Goal: Task Accomplishment & Management: Complete application form

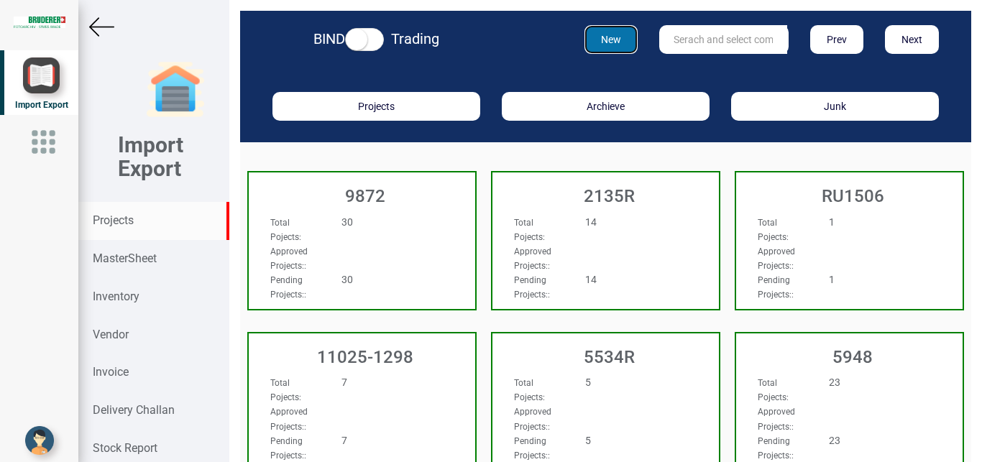
click at [595, 45] on button "New" at bounding box center [612, 39] width 54 height 29
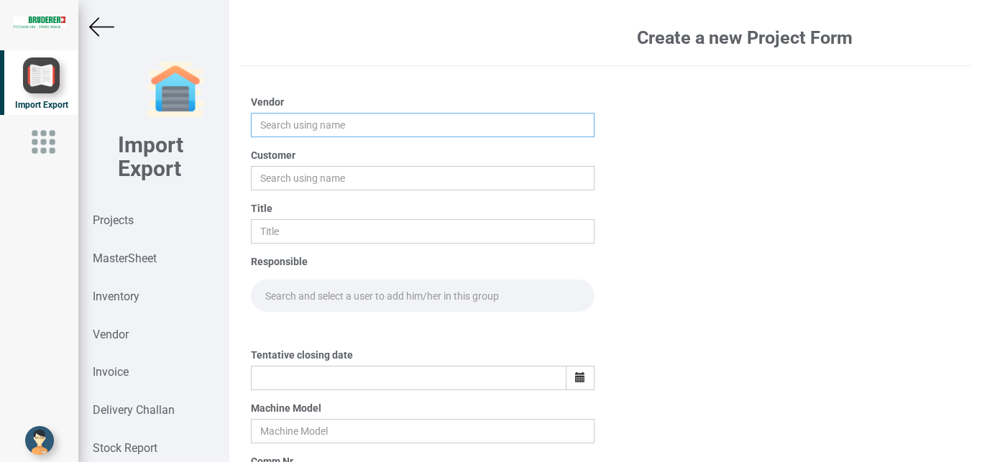
click at [280, 123] on input "text" at bounding box center [423, 125] width 344 height 24
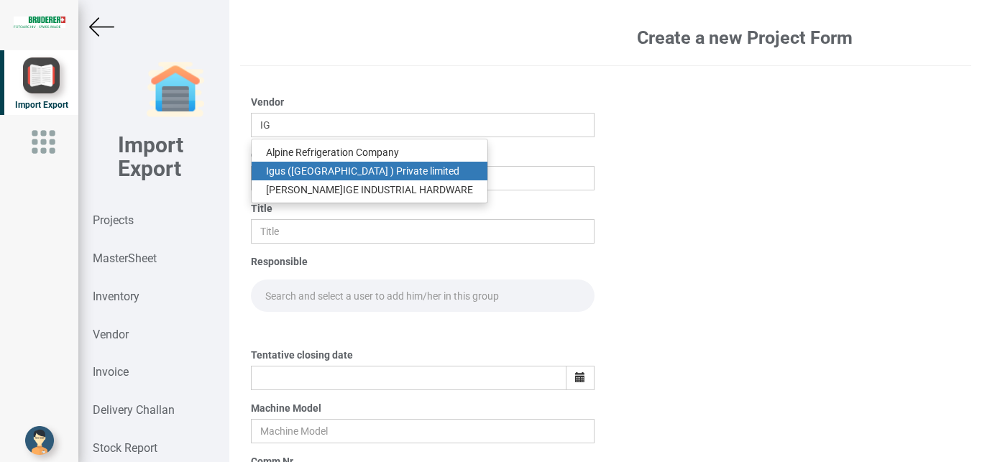
click at [326, 168] on link "Ig us ([GEOGRAPHIC_DATA] ) Private limited" at bounding box center [370, 171] width 236 height 19
type input "Igus ([GEOGRAPHIC_DATA] ) Private limited"
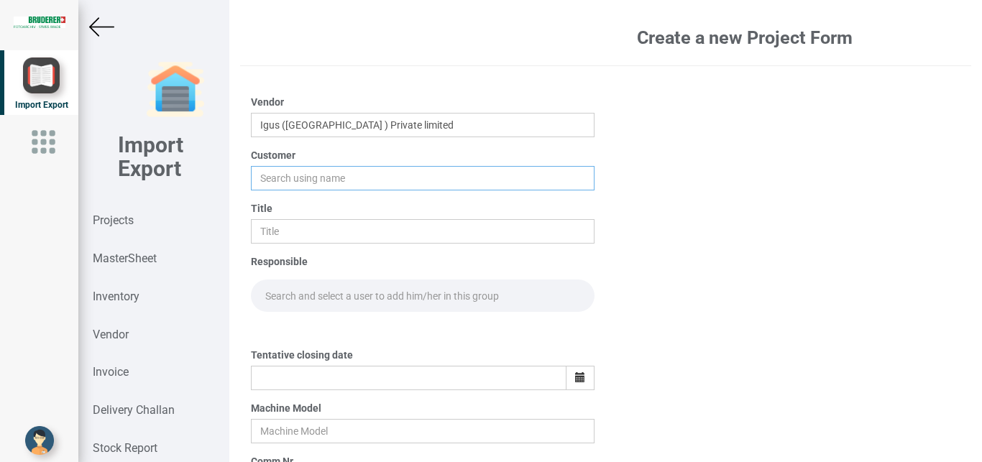
click at [266, 185] on input "text" at bounding box center [423, 178] width 344 height 24
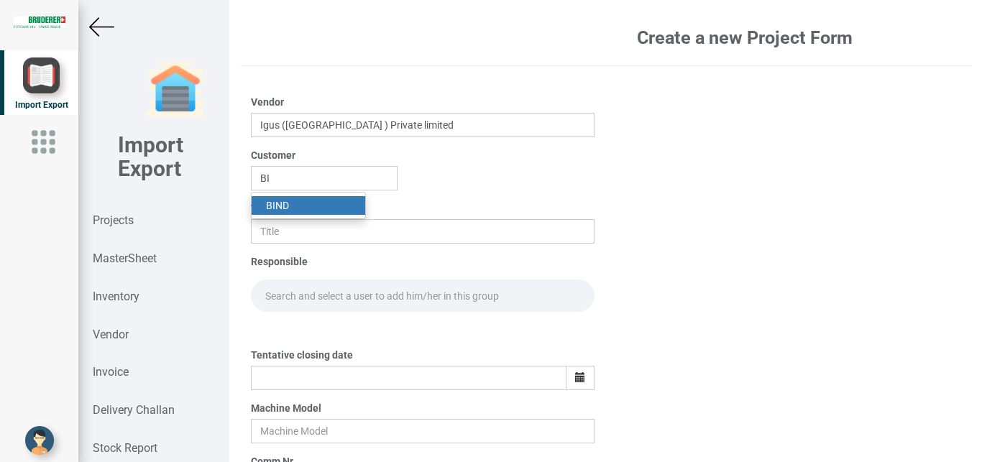
click at [275, 205] on link "BI ND" at bounding box center [309, 205] width 114 height 19
type input "BIND"
drag, startPoint x: 280, startPoint y: 225, endPoint x: 367, endPoint y: 224, distance: 87.0
click at [280, 225] on input "text" at bounding box center [423, 231] width 344 height 24
type input "PO 7684"
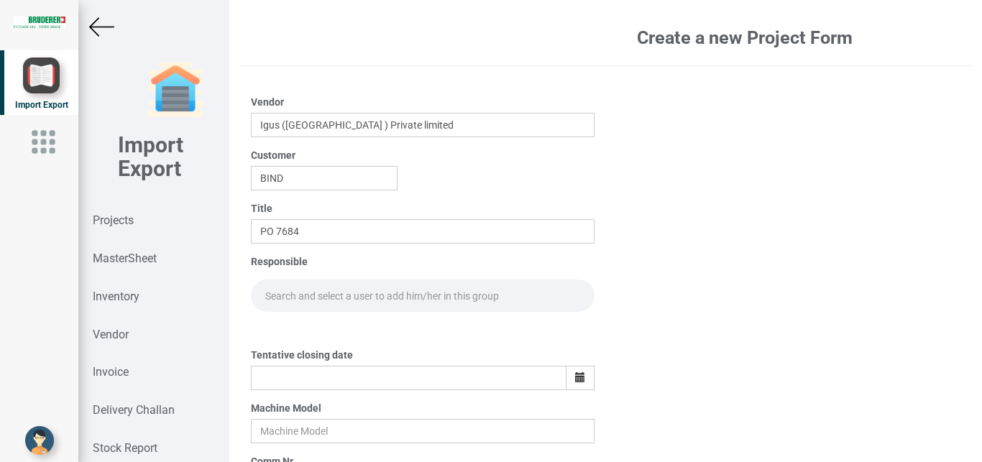
click at [296, 287] on input "text" at bounding box center [423, 296] width 344 height 32
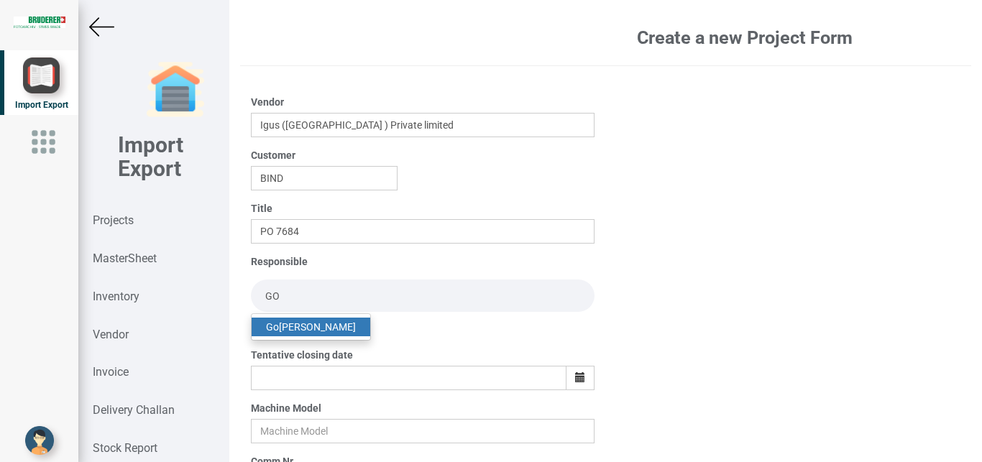
type input "GO"
click at [319, 325] on link "Go [PERSON_NAME]" at bounding box center [311, 327] width 119 height 19
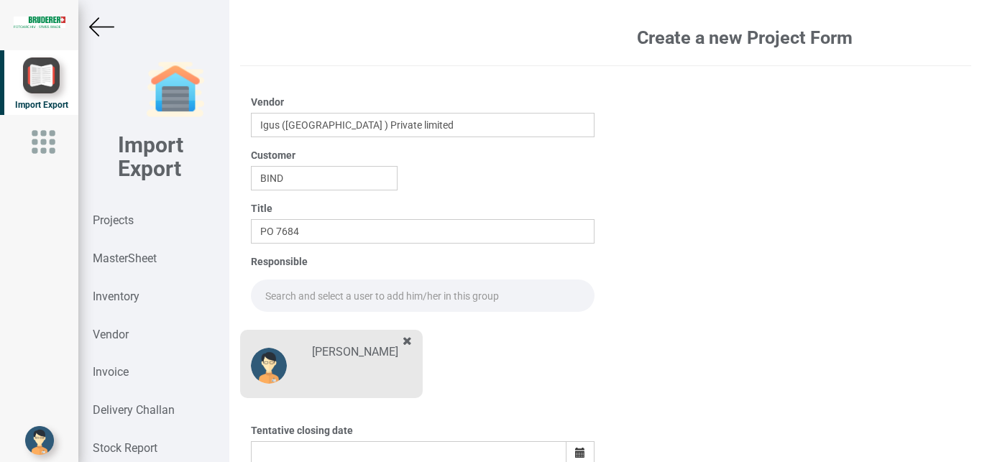
click at [276, 296] on input "text" at bounding box center [423, 296] width 344 height 32
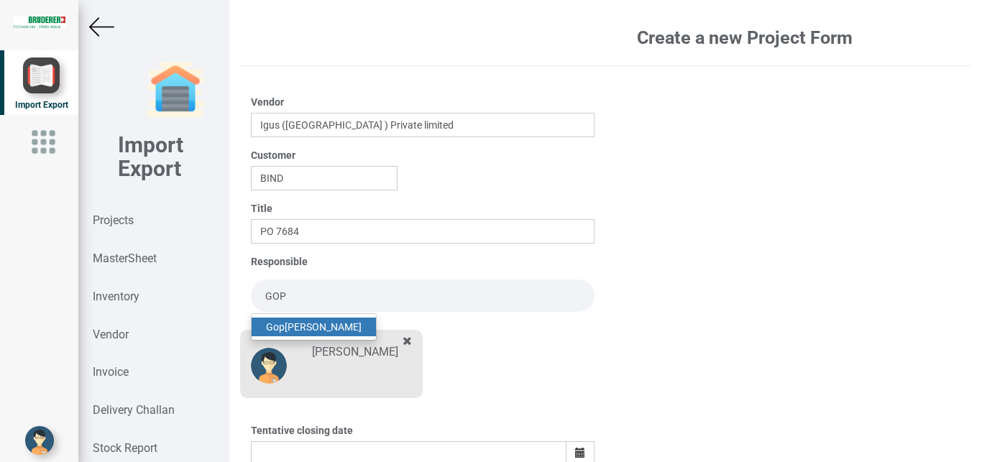
click at [298, 324] on link "Gop [PERSON_NAME]" at bounding box center [314, 327] width 124 height 19
type input "[PERSON_NAME]"
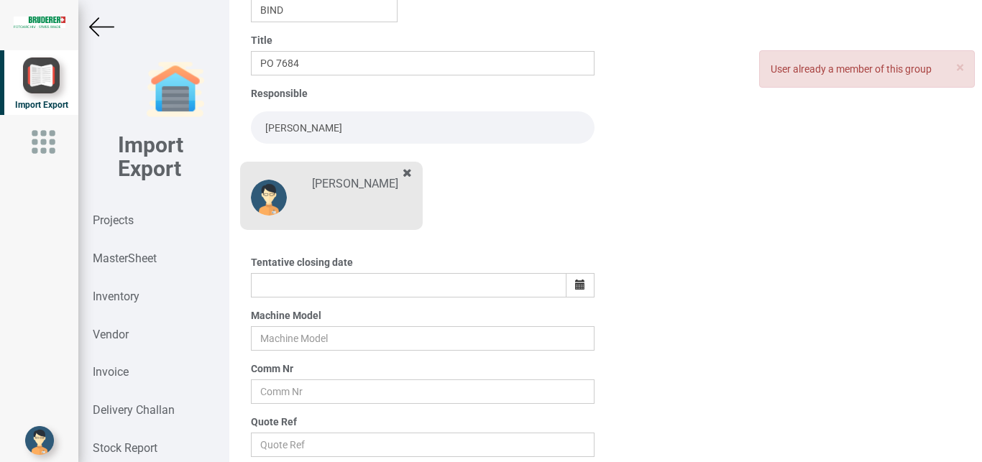
scroll to position [172, 0]
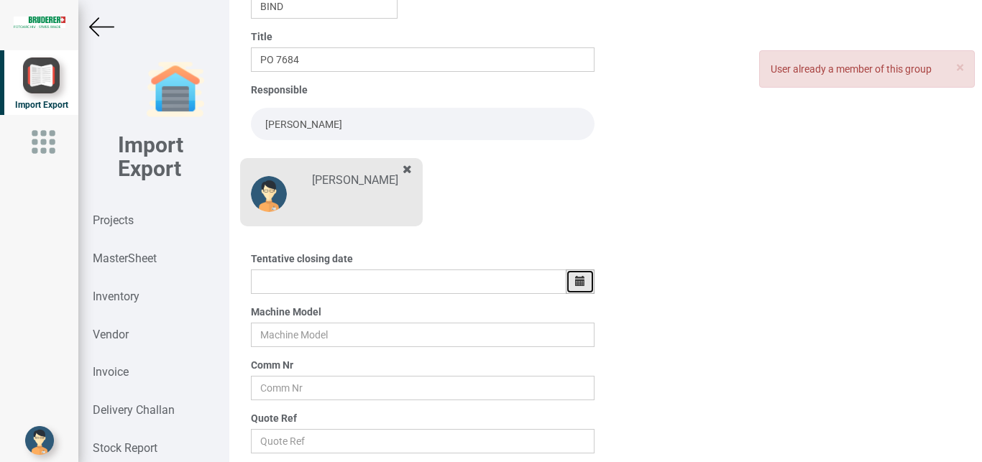
click at [575, 281] on icon "button" at bounding box center [580, 281] width 10 height 10
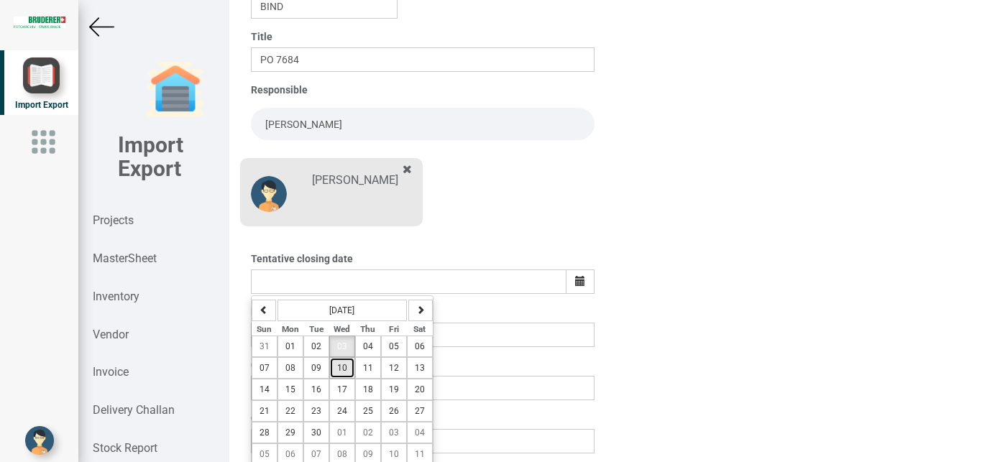
click at [341, 369] on span "10" at bounding box center [342, 368] width 10 height 10
type input "[DATE]"
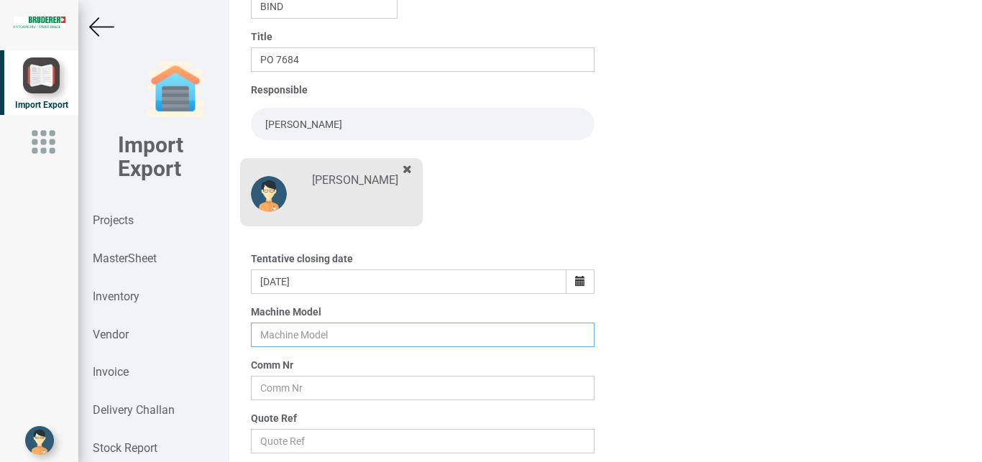
drag, startPoint x: 283, startPoint y: 341, endPoint x: 356, endPoint y: 339, distance: 73.4
click at [283, 340] on input "text" at bounding box center [423, 335] width 344 height 24
type input "BSTA 25H(E)"
click at [283, 383] on input "text" at bounding box center [423, 388] width 344 height 24
type input "9927"
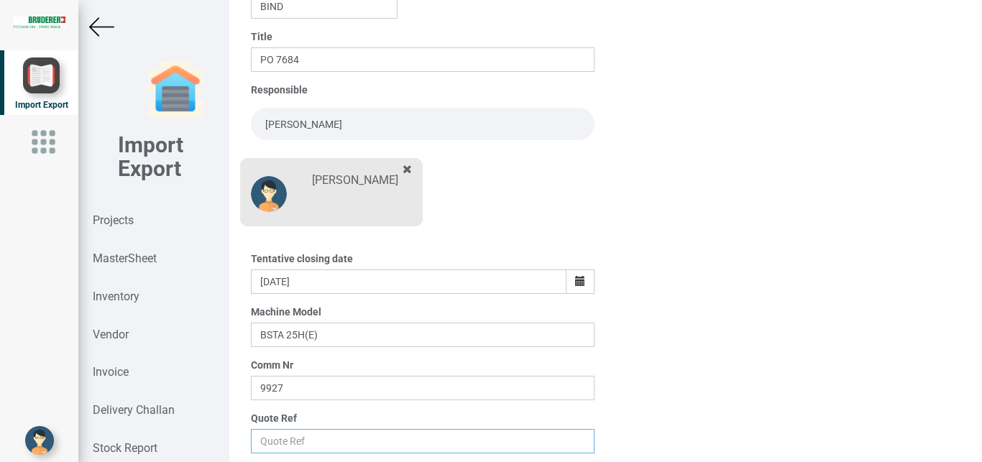
click at [299, 447] on input "text" at bounding box center [423, 441] width 344 height 24
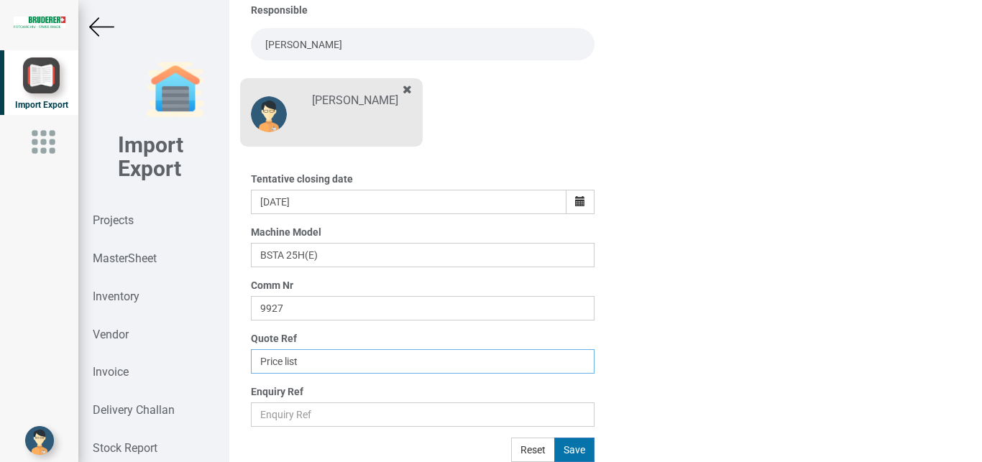
type input "Price list"
click at [561, 447] on button "Save" at bounding box center [574, 450] width 40 height 24
type input "[DATE]"
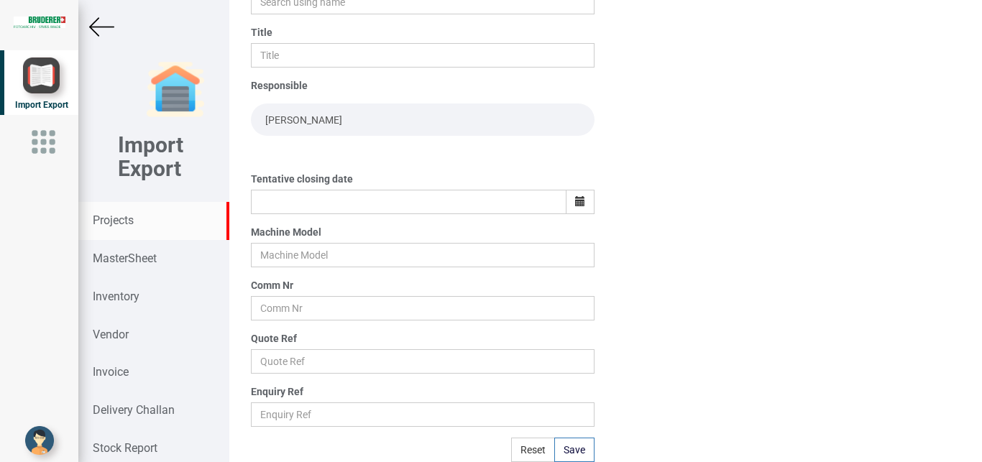
click at [118, 219] on strong "Projects" at bounding box center [113, 221] width 41 height 14
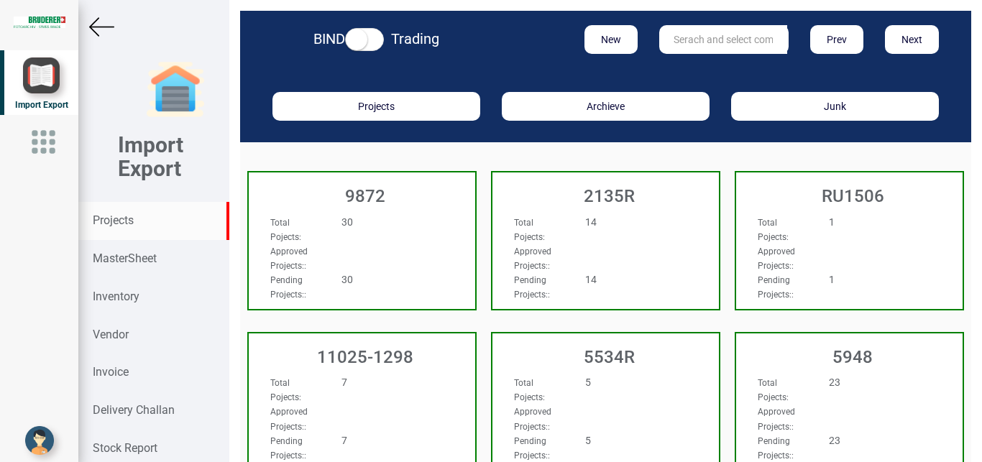
click at [693, 40] on input "text" at bounding box center [723, 39] width 128 height 29
type input "9927"
click at [701, 70] on link "9927" at bounding box center [717, 69] width 114 height 19
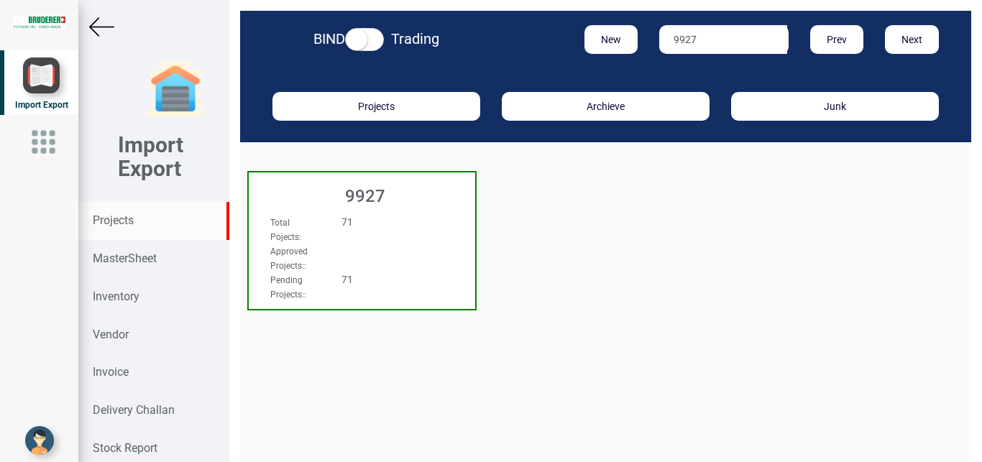
click at [364, 247] on div "Approved Projects: :" at bounding box center [345, 258] width 171 height 29
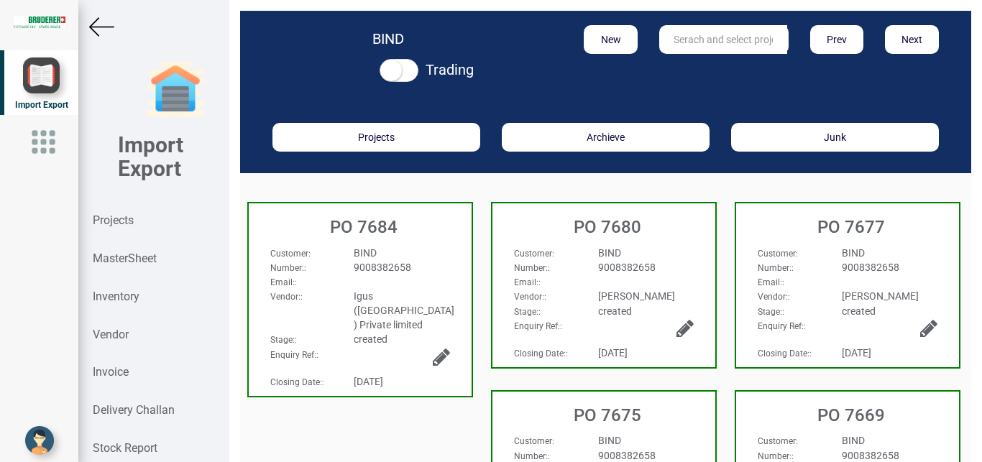
click at [406, 256] on div "BIND" at bounding box center [401, 253] width 117 height 14
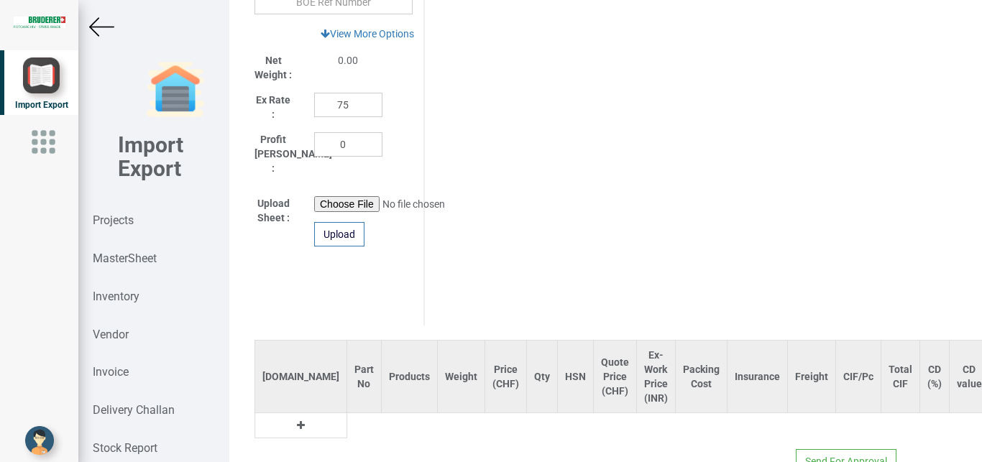
scroll to position [808, 0]
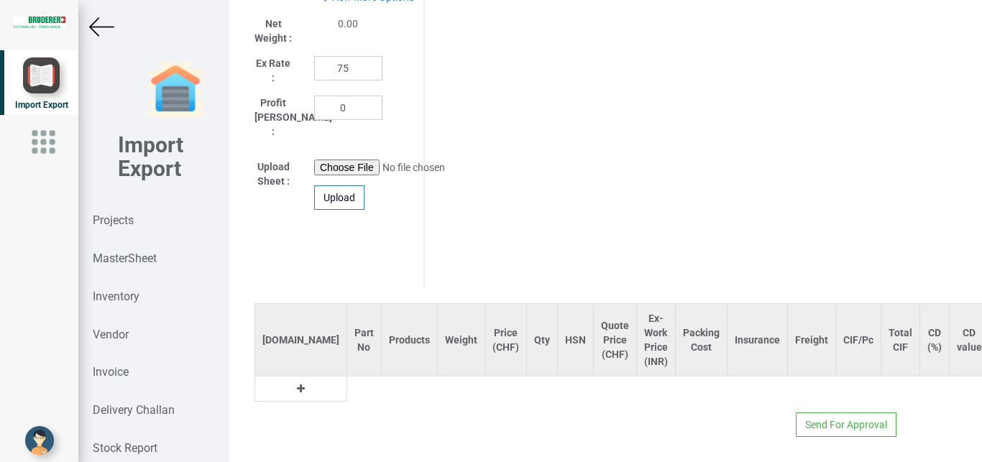
click at [297, 384] on icon at bounding box center [301, 389] width 8 height 10
click at [347, 378] on input "text" at bounding box center [364, 389] width 34 height 24
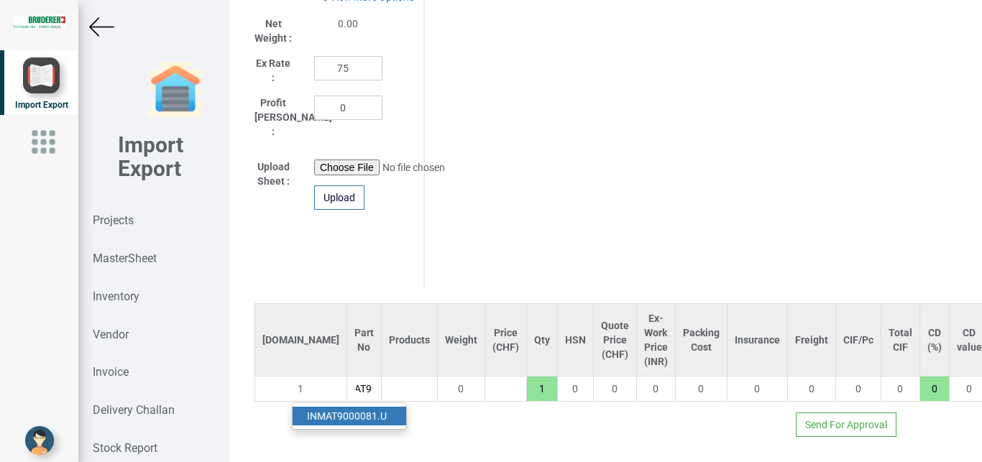
scroll to position [0, 16]
type input "MAT90"
click at [370, 407] on link "IN MAT90 00081.U" at bounding box center [350, 416] width 114 height 19
type input "2909.5"
type input "IN MAT9000081.U"
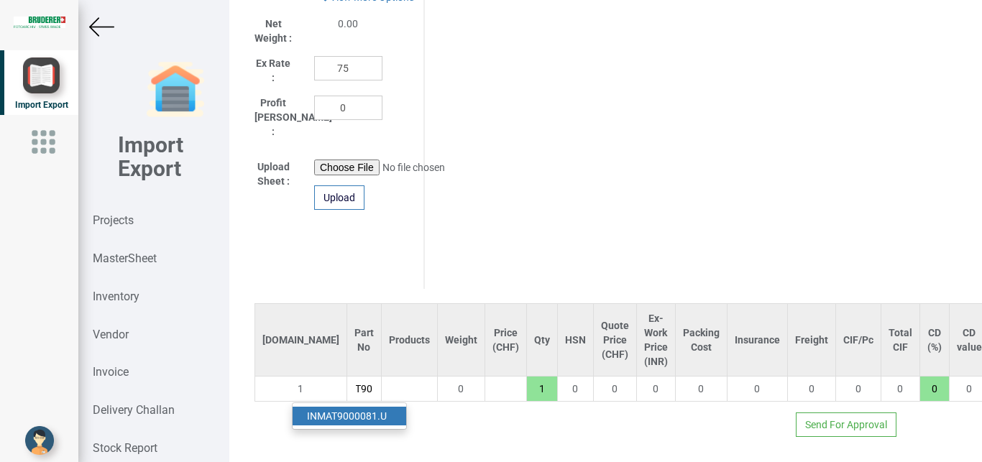
type input "18"
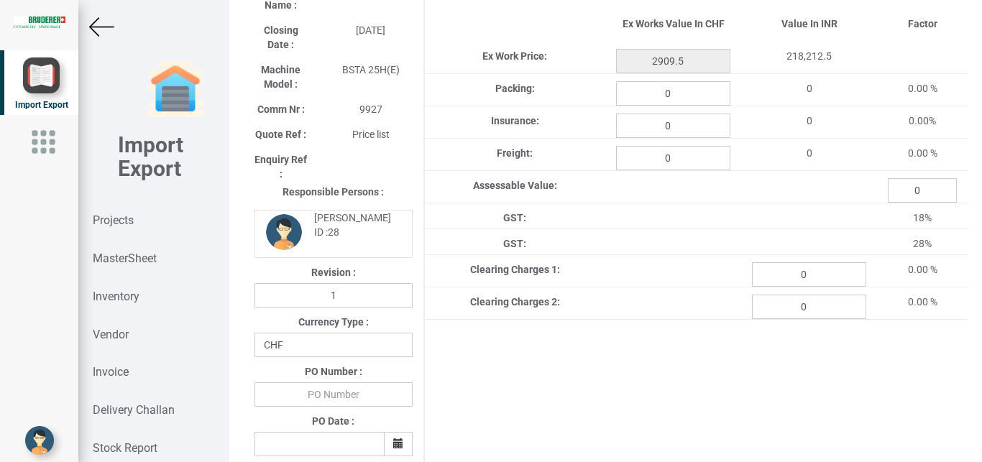
scroll to position [278, 0]
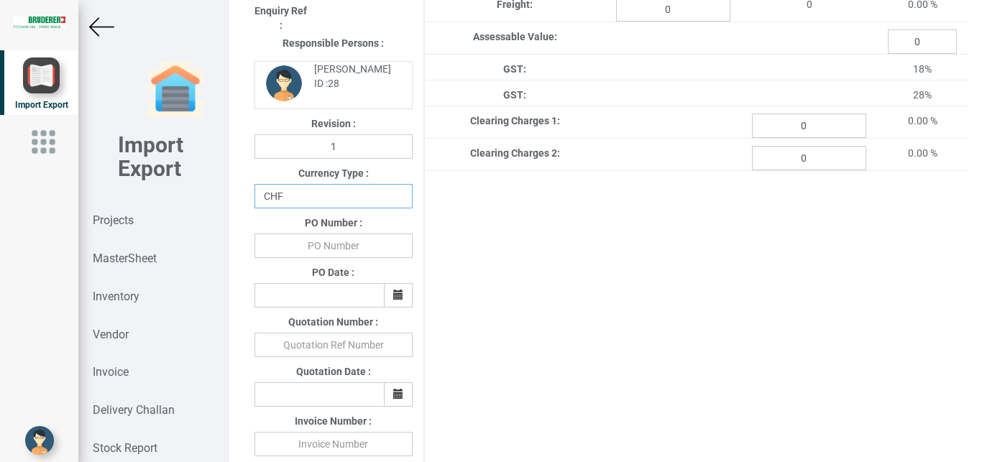
click at [255, 184] on select "CHF INR EUR USD JPY GBP AUD CAD ZAR" at bounding box center [334, 196] width 158 height 24
select select "INR"
click option "INR" at bounding box center [0, 0] width 0 height 0
drag, startPoint x: 341, startPoint y: 251, endPoint x: 362, endPoint y: 249, distance: 21.7
click at [342, 251] on input "text" at bounding box center [334, 246] width 158 height 24
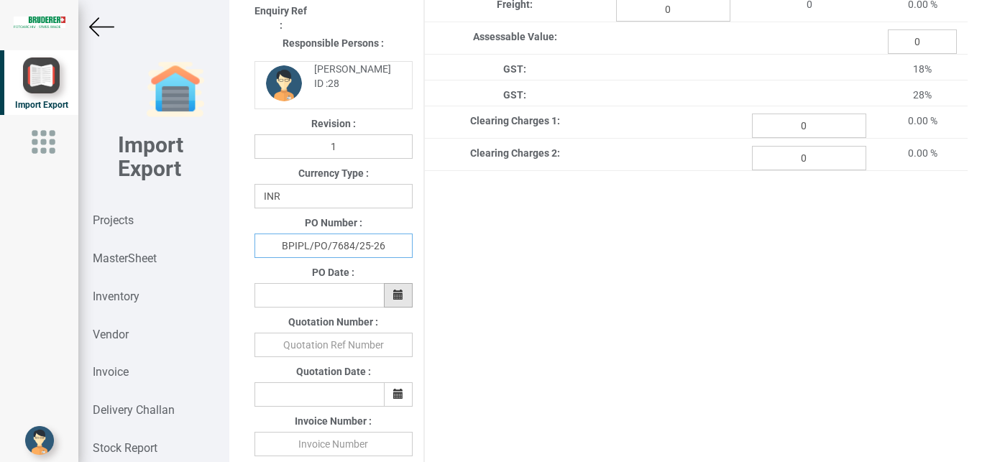
type input "BPIPL/PO/7684/25-26"
click at [399, 298] on icon "button" at bounding box center [398, 295] width 10 height 10
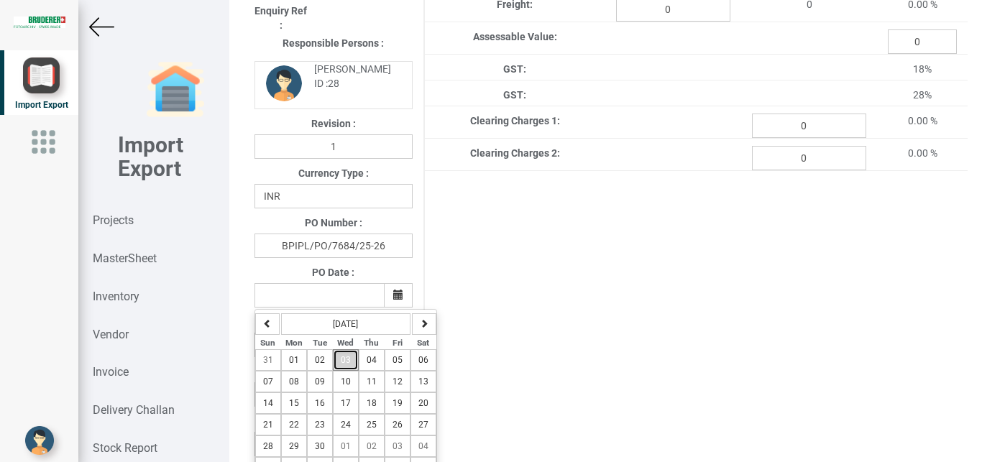
click at [349, 364] on span "03" at bounding box center [346, 360] width 10 height 10
type input "[DATE]"
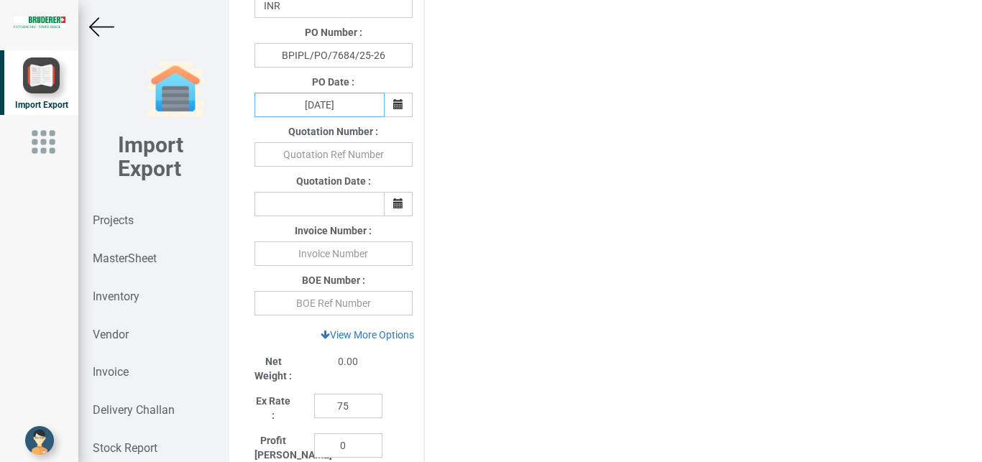
scroll to position [475, 0]
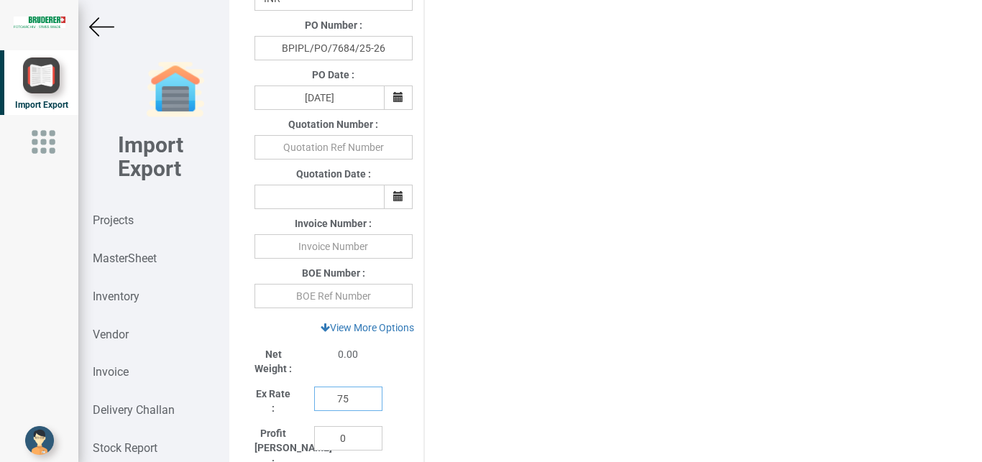
drag, startPoint x: 349, startPoint y: 401, endPoint x: 312, endPoint y: 402, distance: 37.4
click at [314, 402] on input "75" at bounding box center [348, 399] width 68 height 24
type input "1"
click at [394, 329] on link "View More Options" at bounding box center [367, 328] width 112 height 24
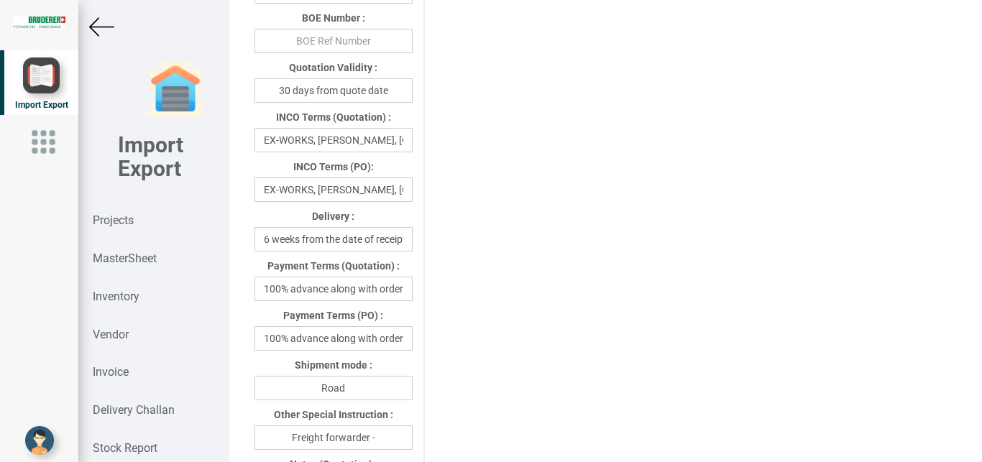
scroll to position [707, 0]
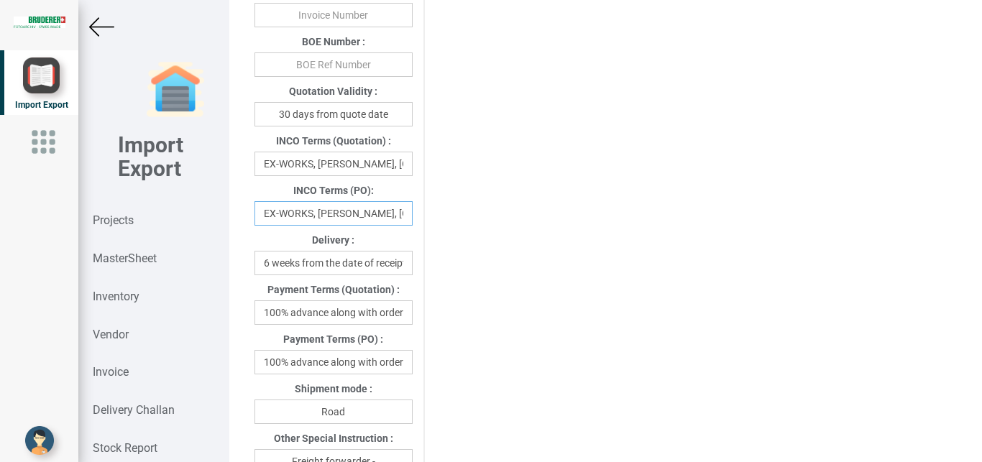
drag, startPoint x: 257, startPoint y: 217, endPoint x: 435, endPoint y: 217, distance: 178.3
click at [435, 217] on div "Project Title : PO 7684 Customer Name : BIND Closing Date : [DATE] Machine Mode…" at bounding box center [606, 228] width 724 height 1739
click at [372, 201] on div "INCO Terms (PO):" at bounding box center [334, 192] width 180 height 18
drag, startPoint x: 367, startPoint y: 216, endPoint x: 278, endPoint y: 216, distance: 89.2
click at [278, 216] on input "Dtzerland" at bounding box center [334, 213] width 158 height 24
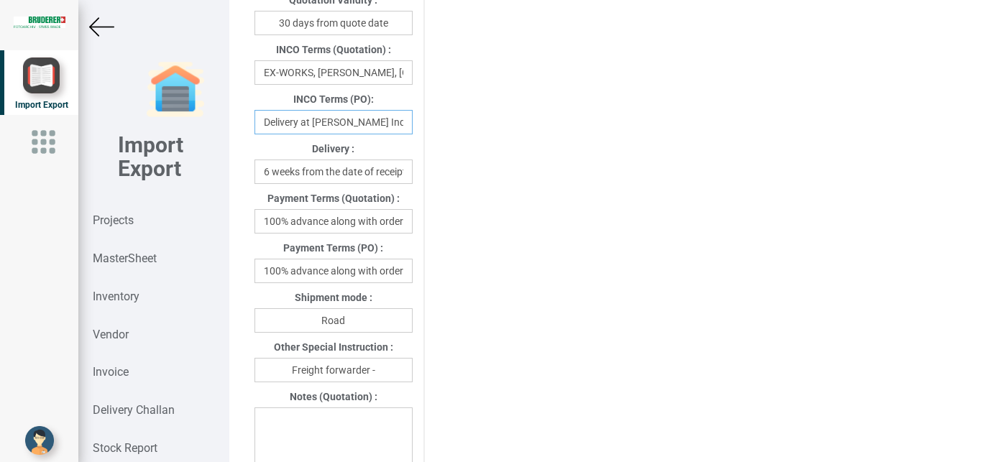
scroll to position [802, 0]
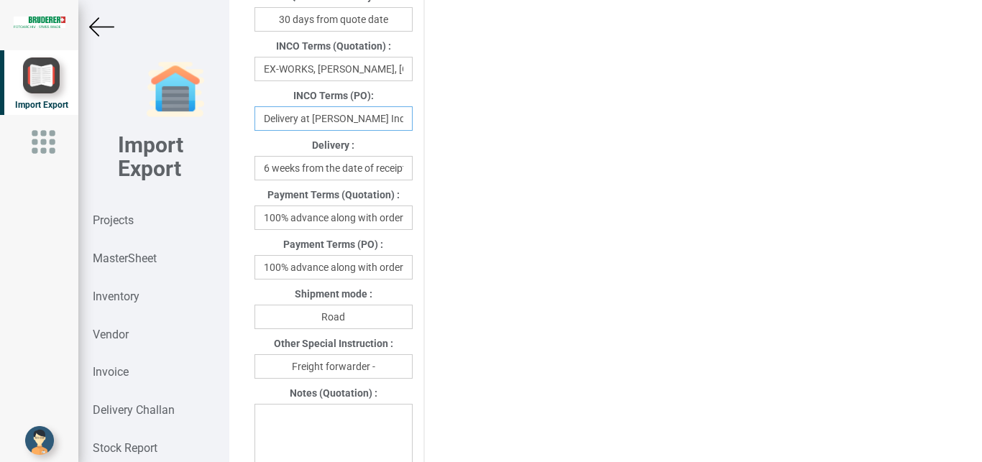
type input "Delivery at [PERSON_NAME] India"
drag, startPoint x: 332, startPoint y: 271, endPoint x: 412, endPoint y: 271, distance: 80.5
click at [412, 271] on input "100% advance along with order" at bounding box center [334, 267] width 158 height 24
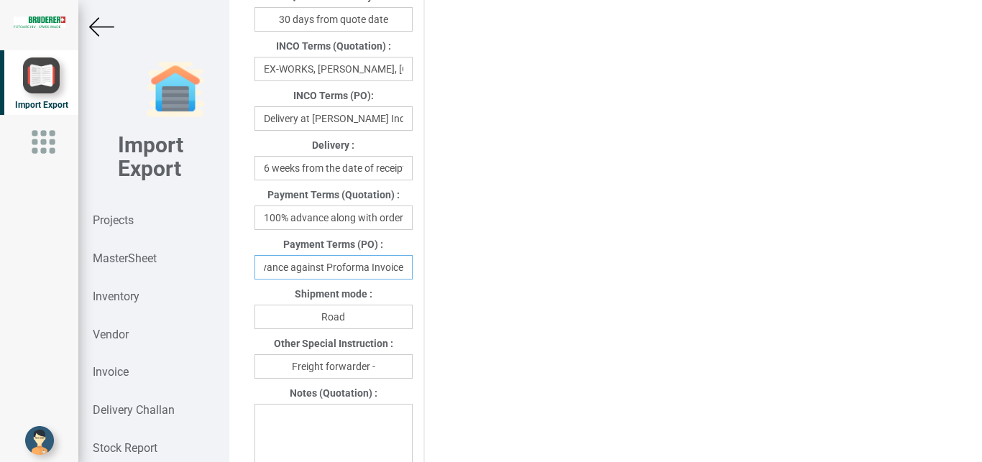
type input "100% advance against Proforma Invoice"
drag, startPoint x: 384, startPoint y: 369, endPoint x: 443, endPoint y: 369, distance: 59.0
click at [385, 369] on input "Freight forwarder -" at bounding box center [334, 367] width 158 height 24
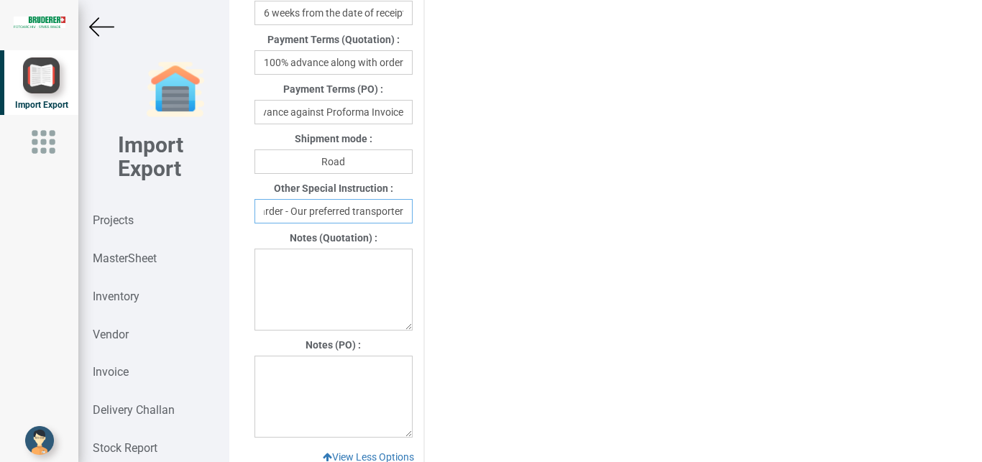
type input "Freight forwarder - Our preferred transporter"
click at [270, 374] on textarea at bounding box center [334, 397] width 158 height 82
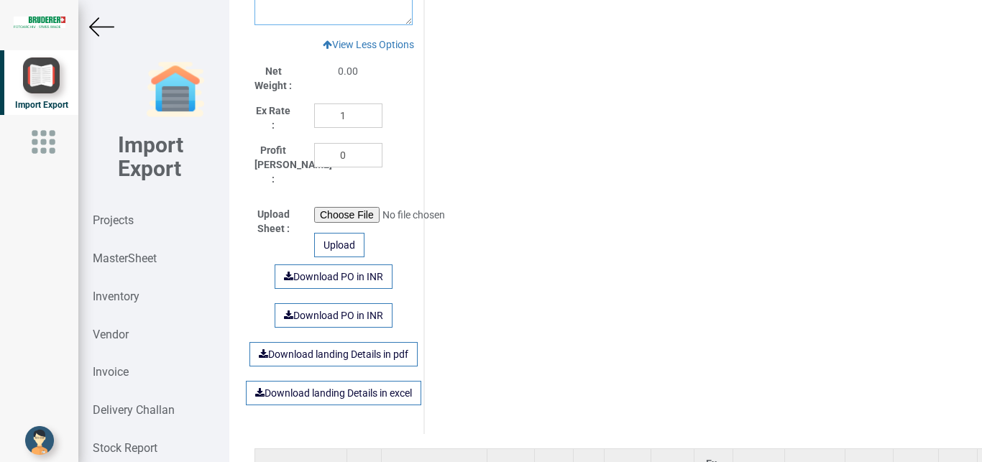
scroll to position [1336, 0]
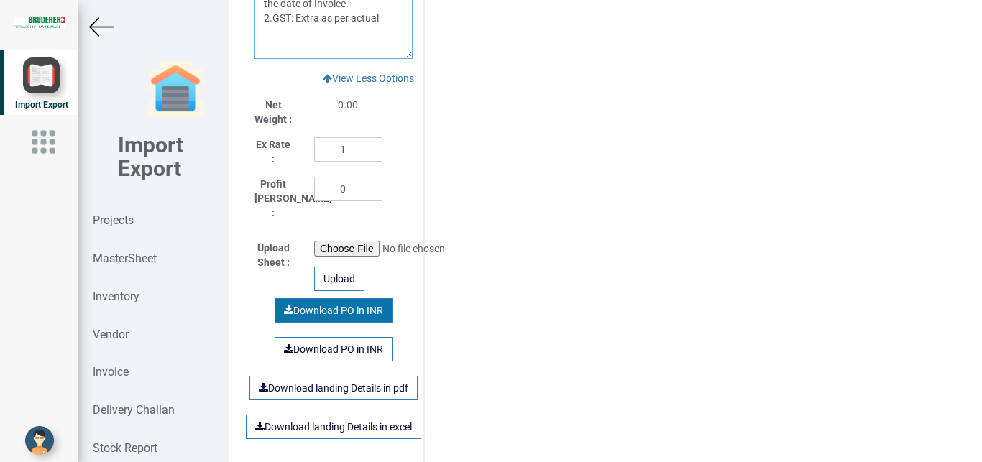
type textarea "1. Warranty: 12 month from the date of Invoice. 2.GST: Extra as per actual"
click at [321, 301] on link "Download PO in INR" at bounding box center [334, 310] width 118 height 24
